Goal: Use online tool/utility: Utilize a website feature to perform a specific function

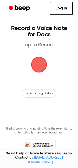
click at [43, 61] on span "button" at bounding box center [39, 64] width 15 height 15
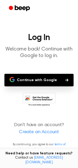
click at [37, 86] on button "Continue with Google" at bounding box center [39, 80] width 70 height 13
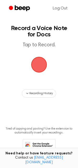
click at [39, 69] on span "button" at bounding box center [39, 64] width 15 height 15
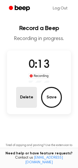
click at [26, 99] on button "Delete" at bounding box center [26, 97] width 21 height 21
